Goal: Task Accomplishment & Management: Manage account settings

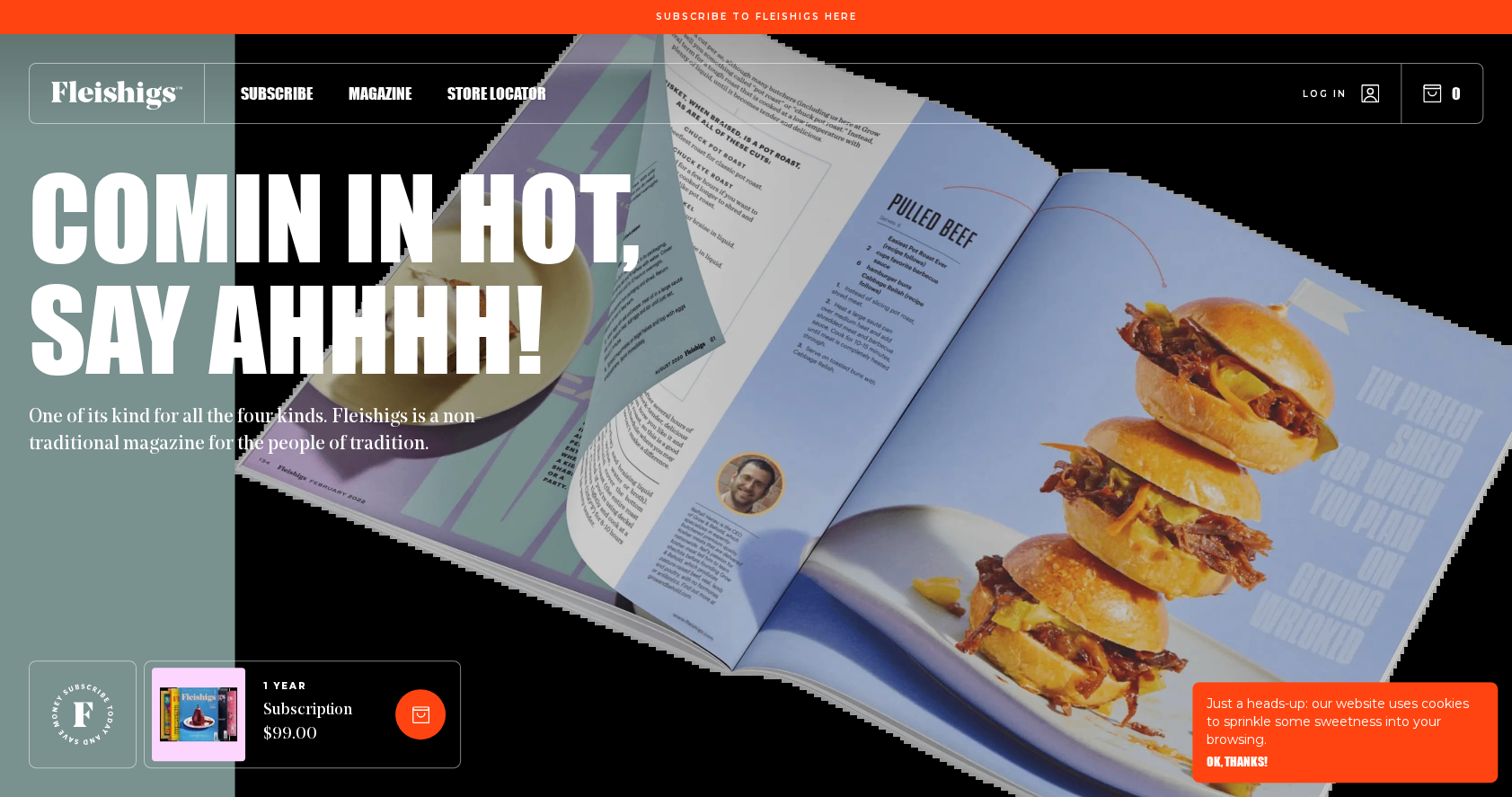
click at [1379, 94] on use "button" at bounding box center [1371, 94] width 17 height 17
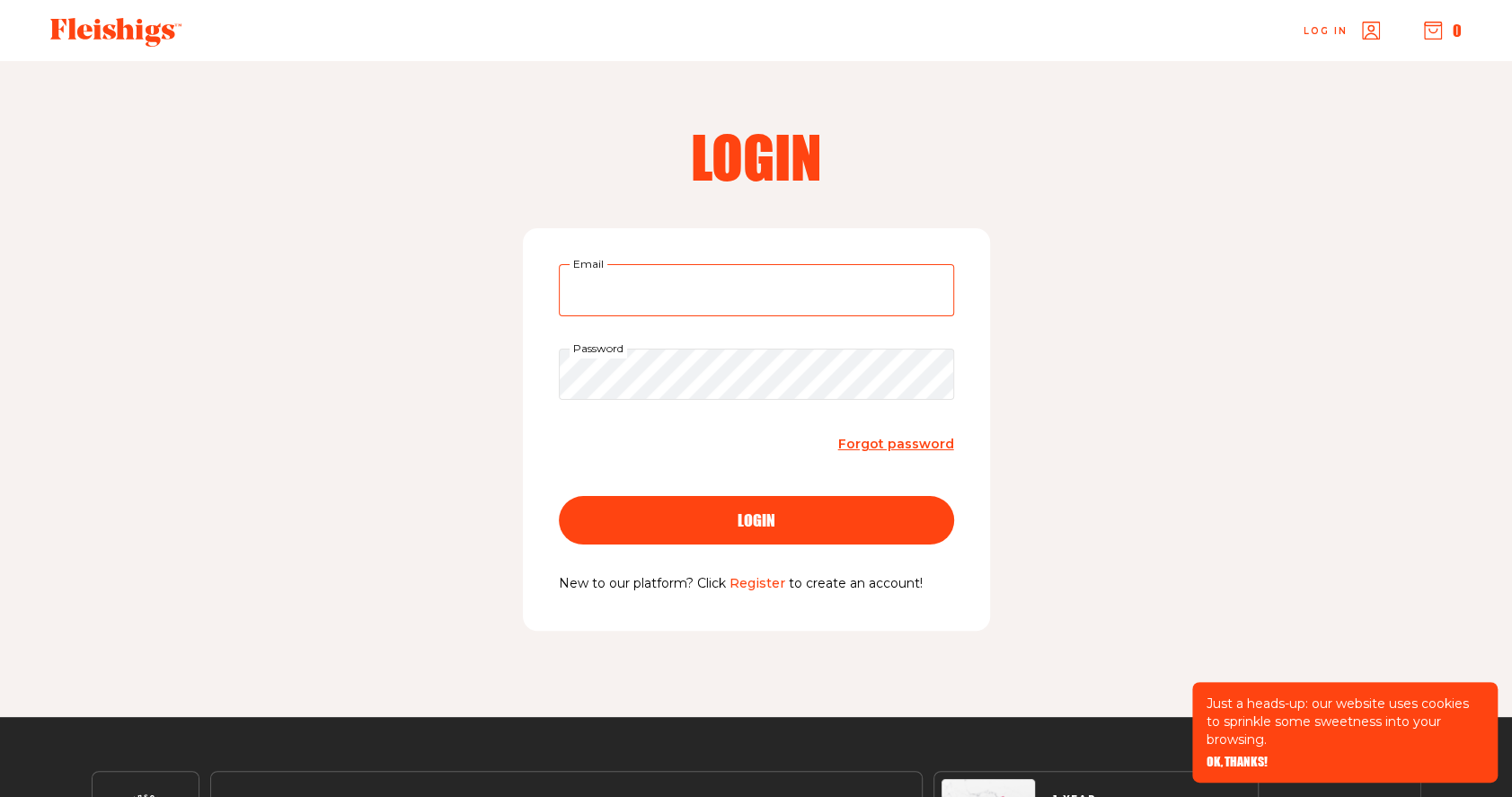
click at [638, 296] on input "Email" at bounding box center [757, 290] width 395 height 52
type input "[EMAIL_ADDRESS][DOMAIN_NAME]"
click at [861, 434] on link "Forgot password" at bounding box center [897, 444] width 116 height 24
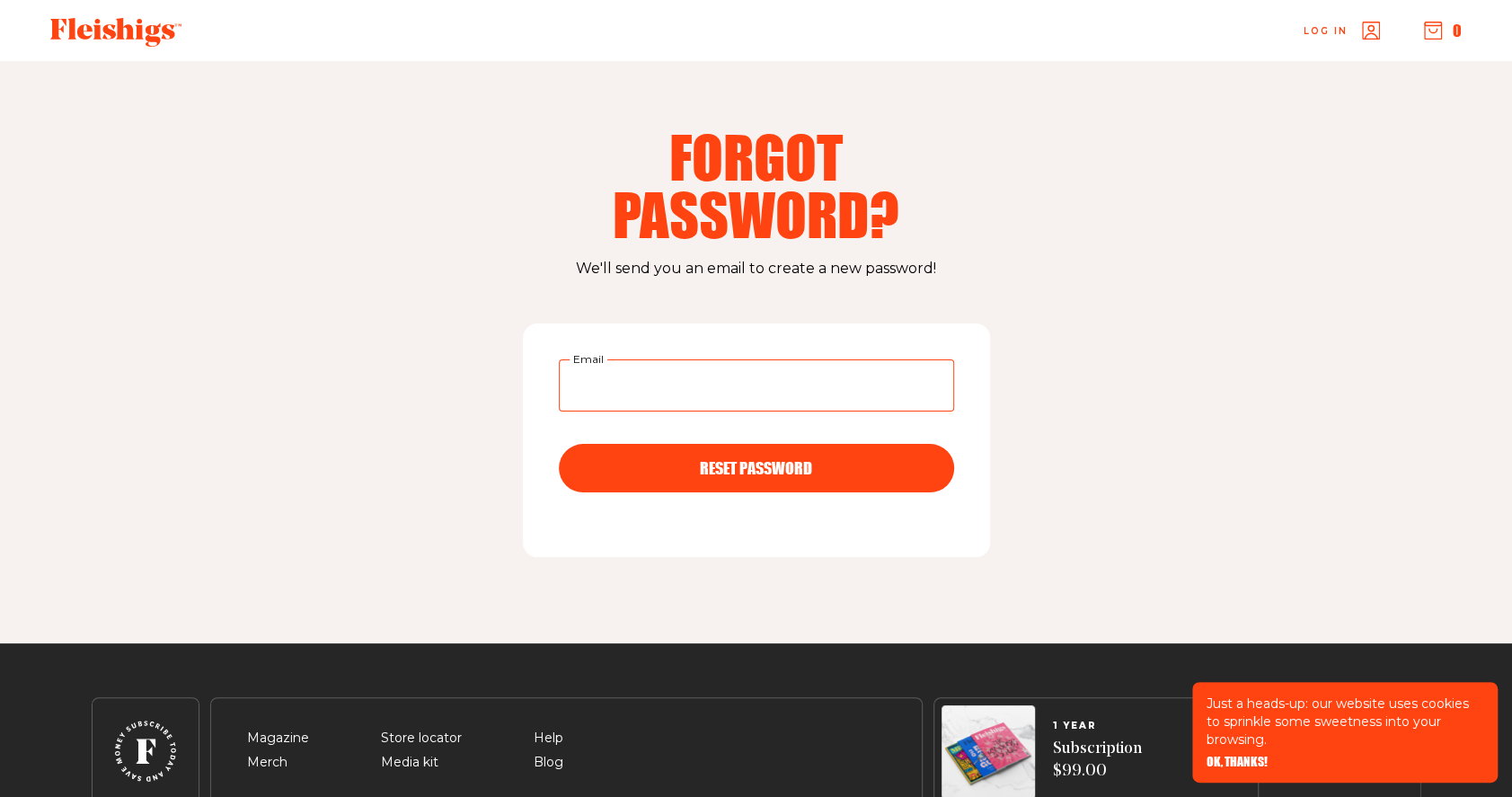
click at [628, 388] on input "Email" at bounding box center [757, 386] width 395 height 52
type input "[EMAIL_ADDRESS][DOMAIN_NAME]"
click at [701, 460] on span "RESET PASSWORD" at bounding box center [756, 451] width 112 height 16
